Goal: Task Accomplishment & Management: Complete application form

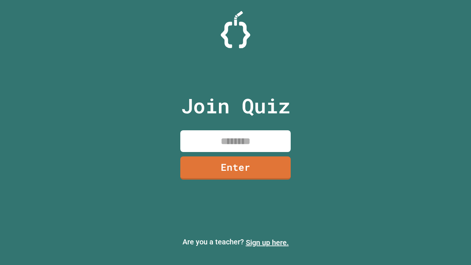
click at [267, 242] on link "Sign up here." at bounding box center [267, 242] width 43 height 9
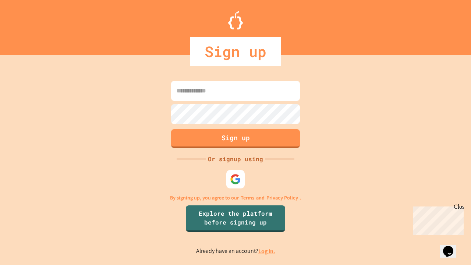
click at [267, 251] on link "Log in." at bounding box center [266, 251] width 17 height 8
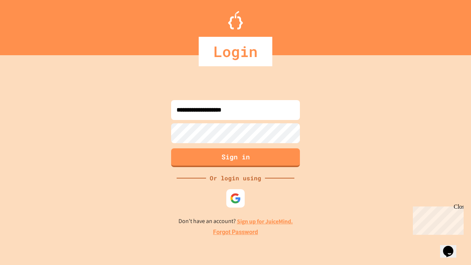
type input "**********"
